Goal: Task Accomplishment & Management: Manage account settings

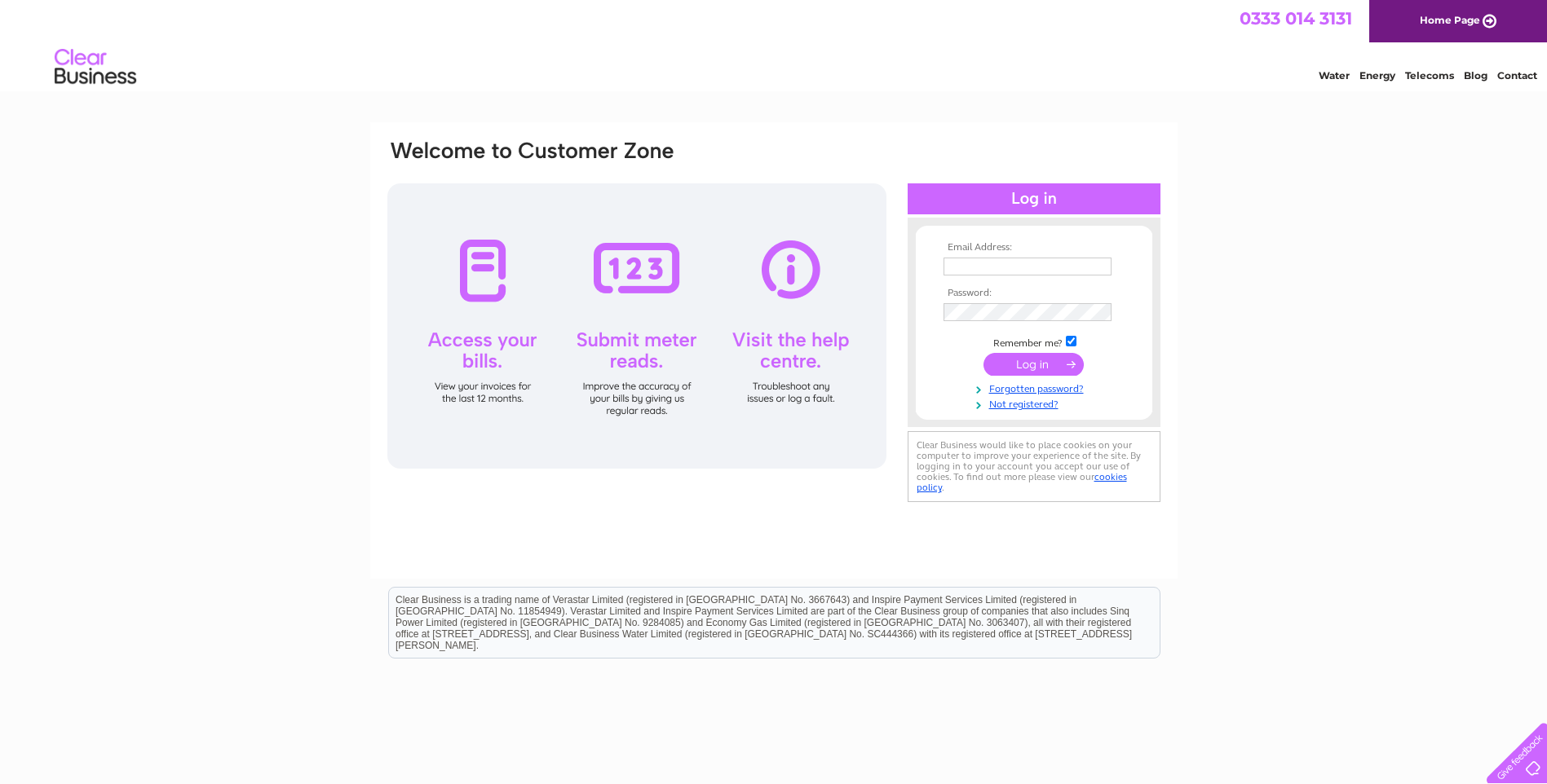
click at [972, 261] on input "text" at bounding box center [1027, 266] width 168 height 18
type input "[EMAIL_ADDRESS][DOMAIN_NAME]"
click at [984, 354] on input "submit" at bounding box center [1034, 365] width 100 height 23
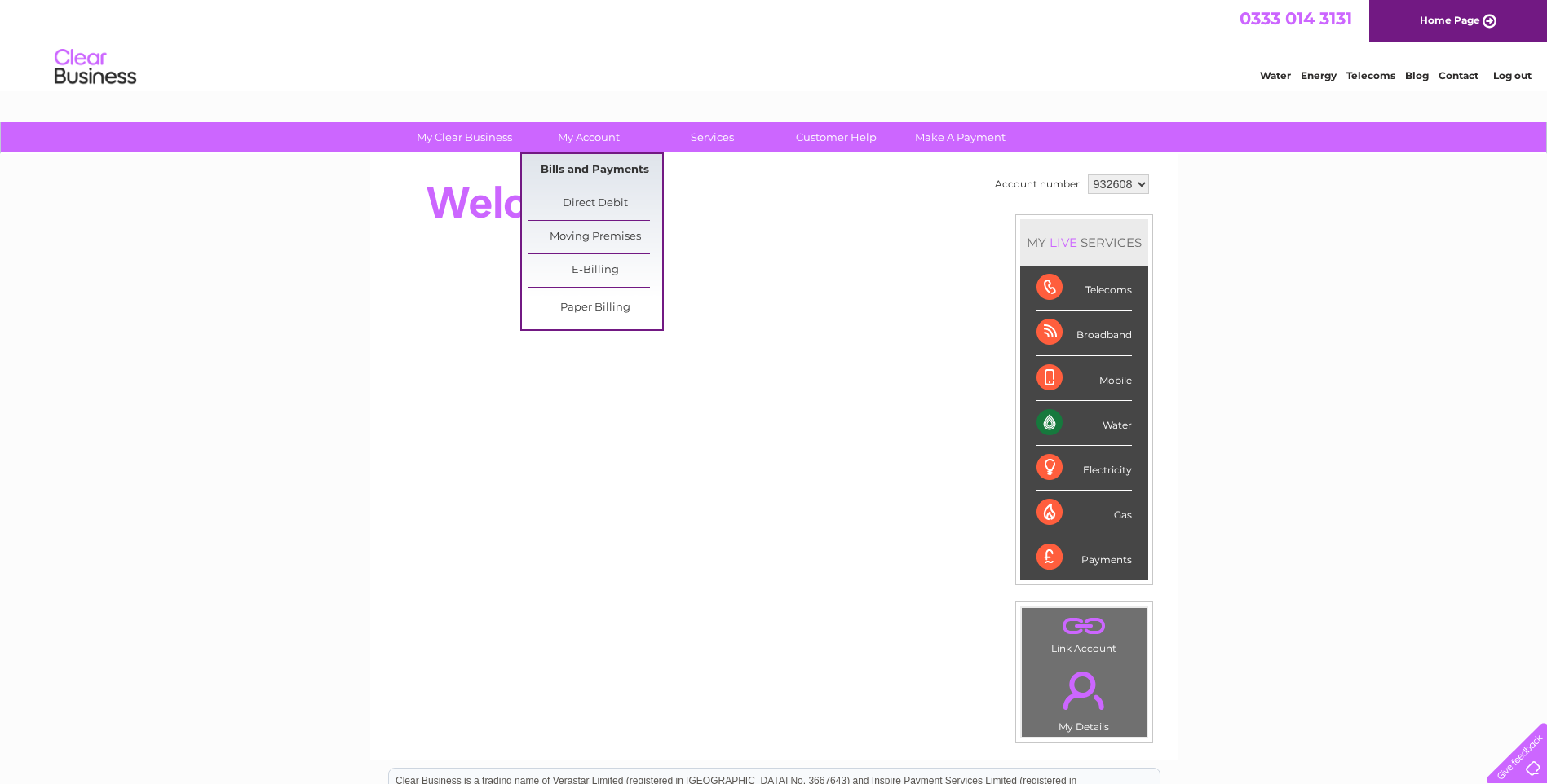
click at [567, 163] on link "Bills and Payments" at bounding box center [594, 170] width 134 height 33
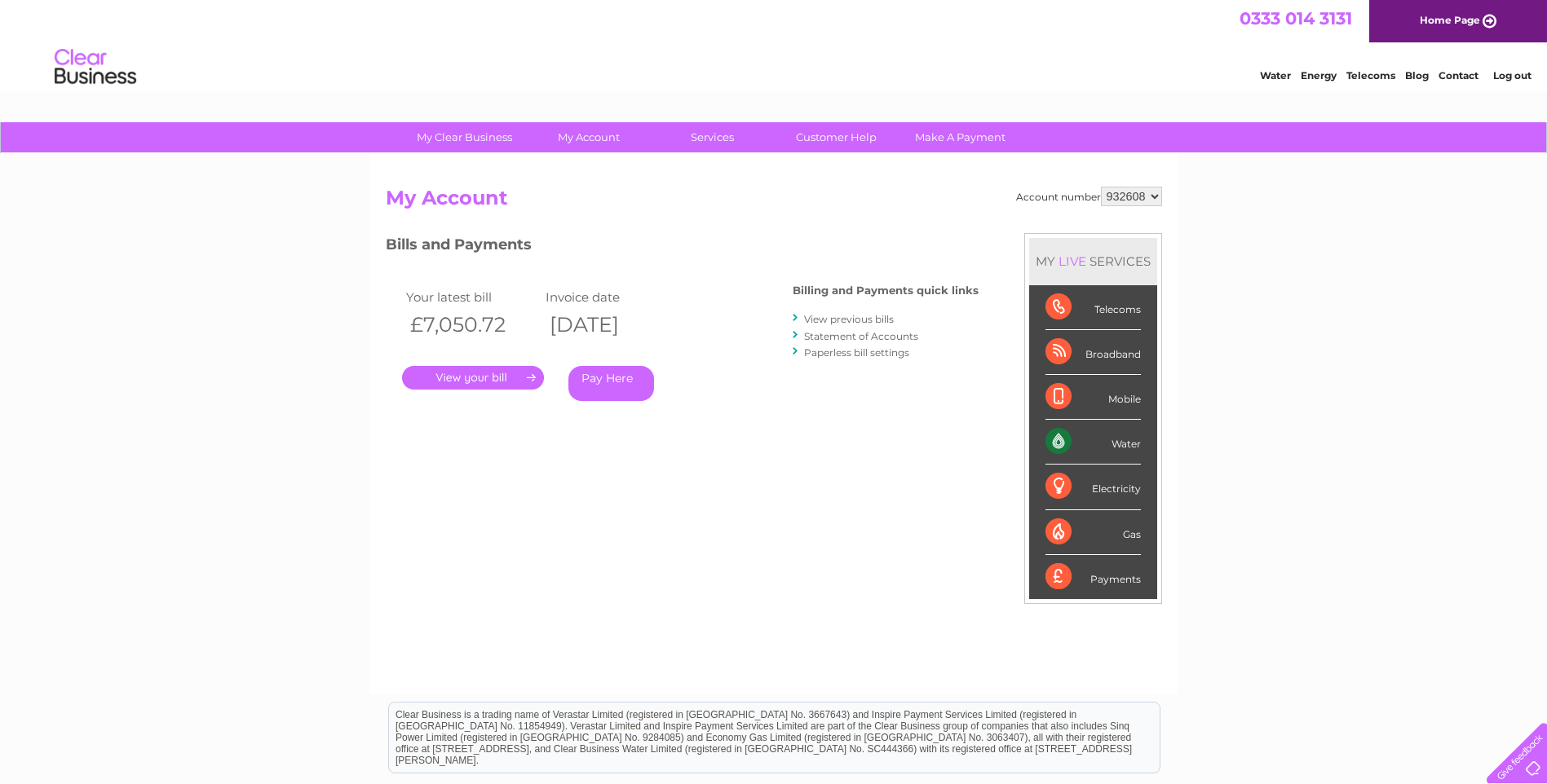
click at [453, 382] on link "." at bounding box center [473, 378] width 142 height 24
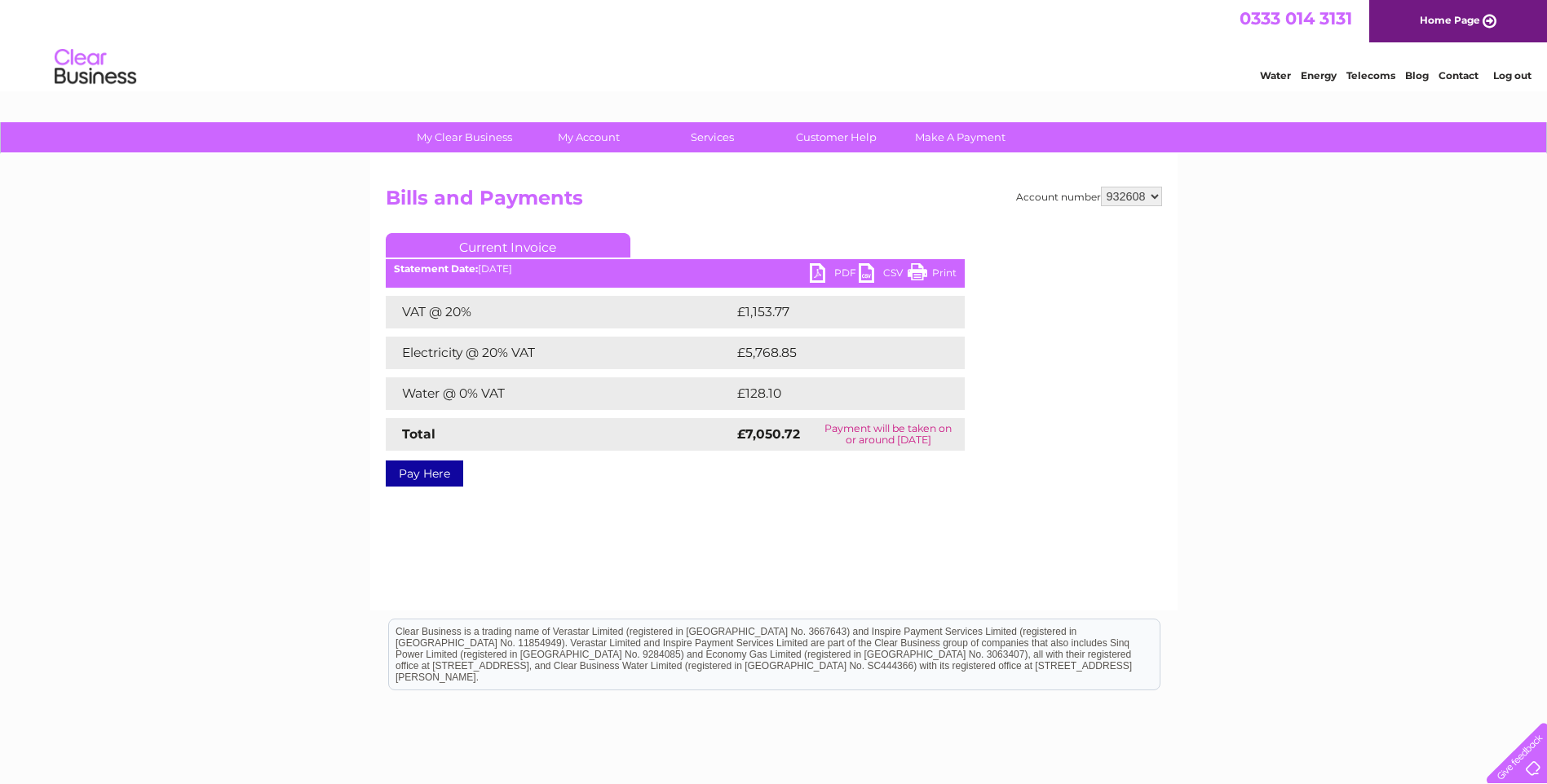
click at [814, 273] on link "PDF" at bounding box center [834, 275] width 49 height 24
